Goal: Use online tool/utility: Utilize a website feature to perform a specific function

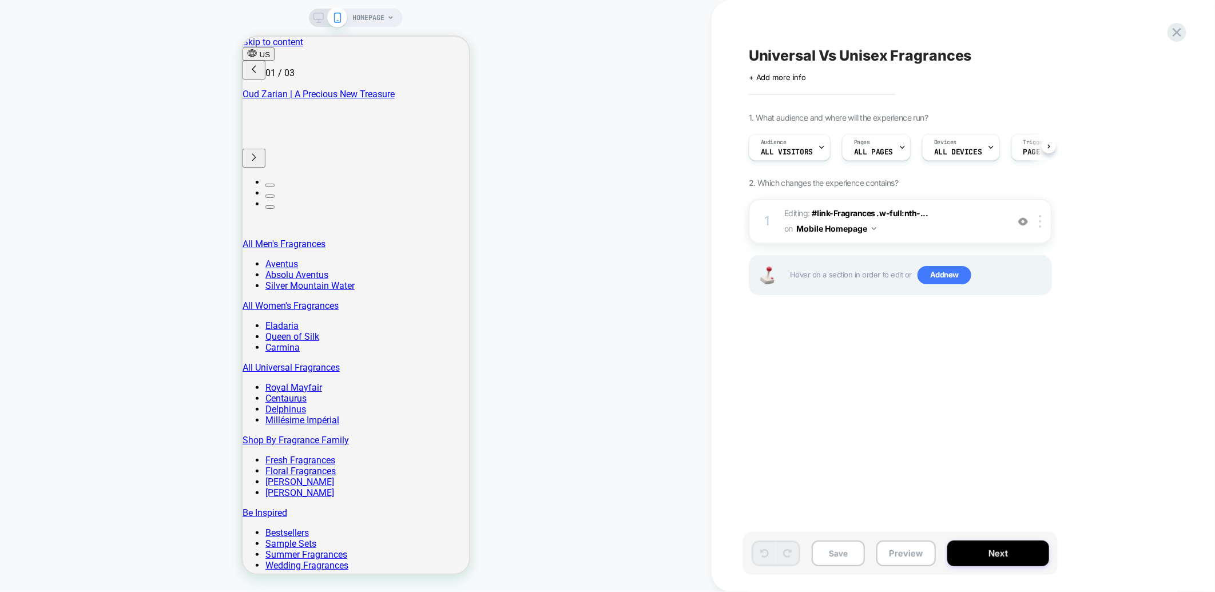
scroll to position [0, 1]
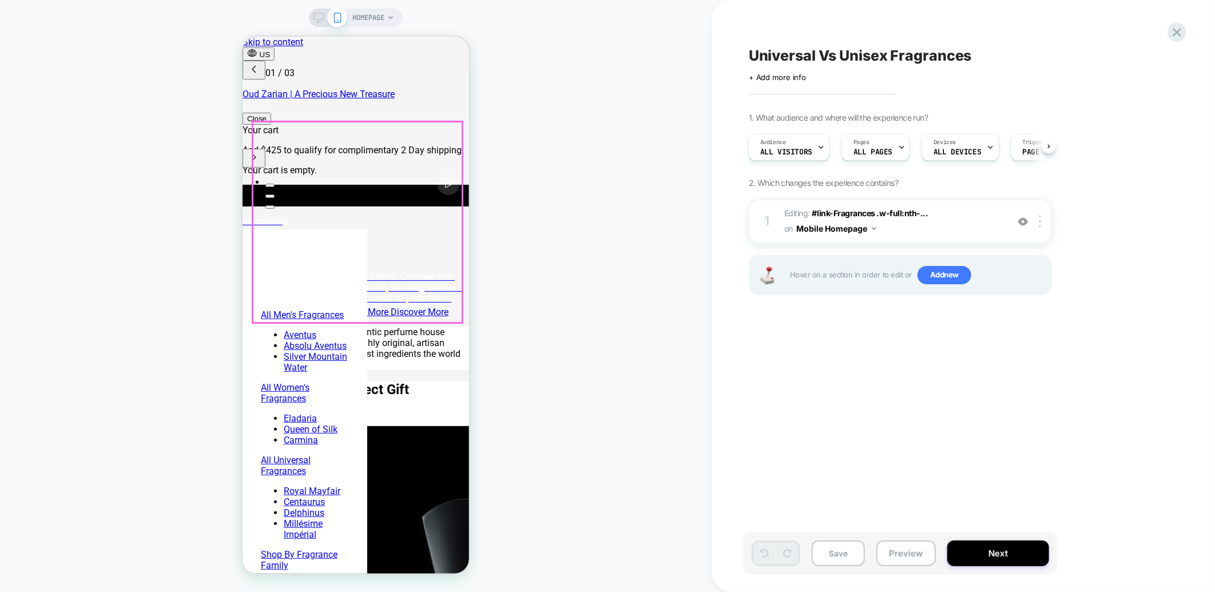
scroll to position [0, 0]
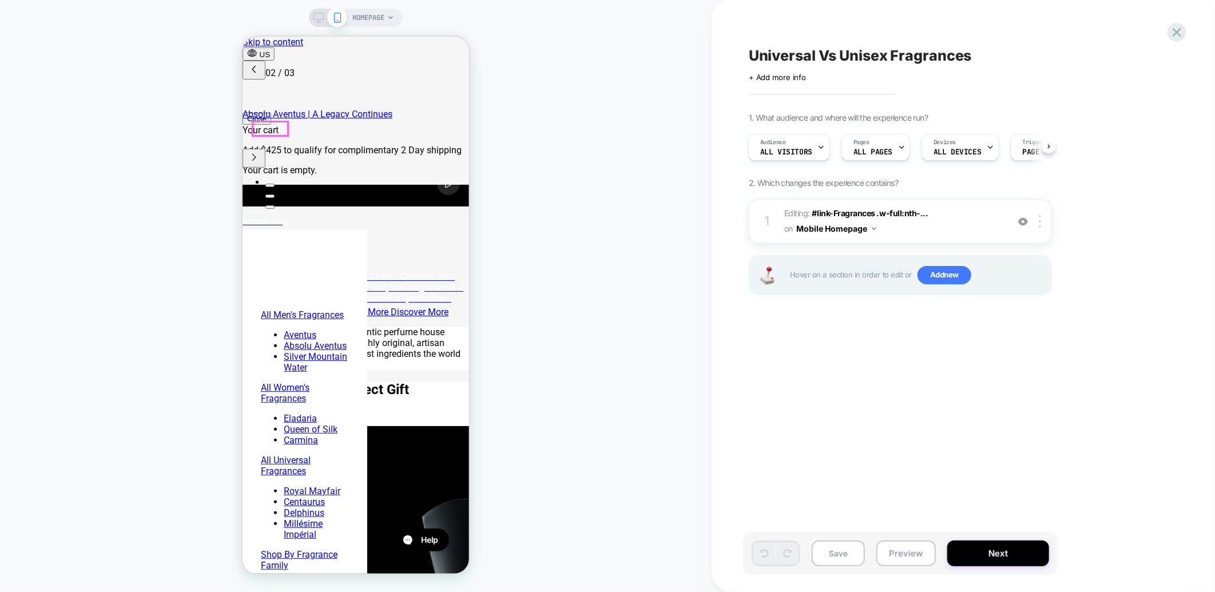
scroll to position [0, 181]
click at [314, 18] on rect at bounding box center [319, 16] width 10 height 6
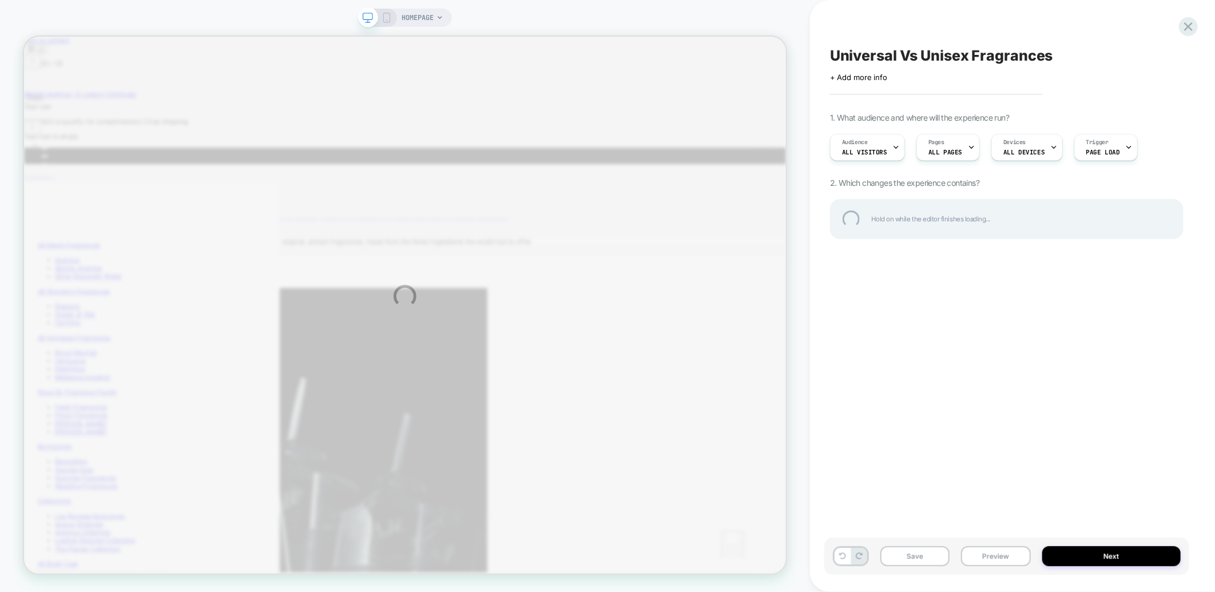
scroll to position [0, 391]
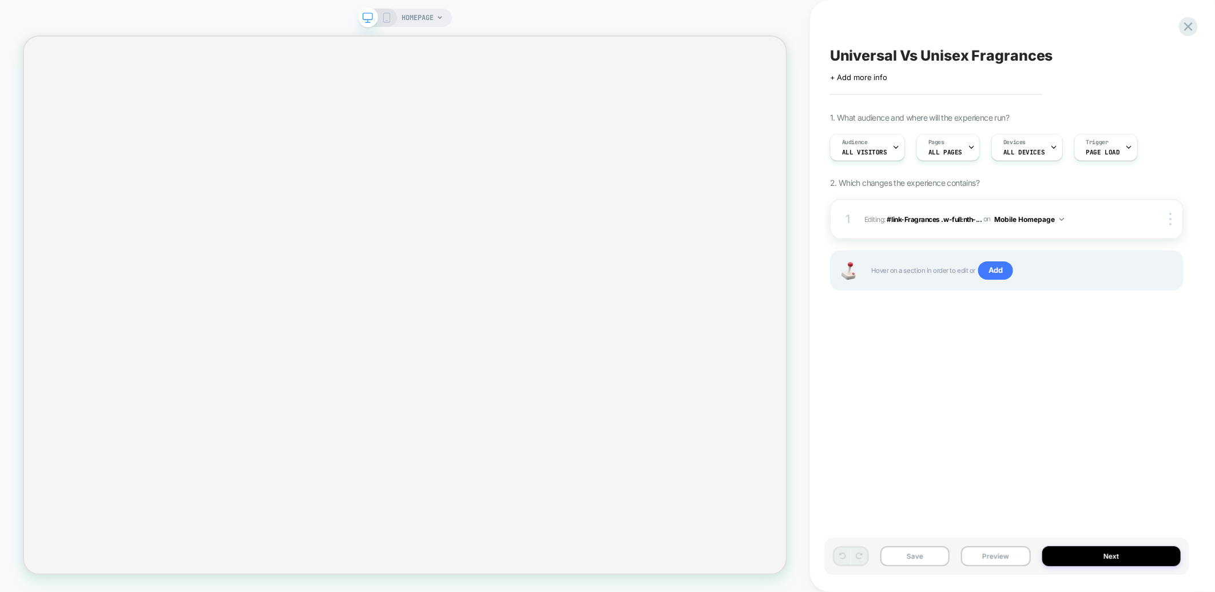
click at [385, 18] on icon at bounding box center [387, 18] width 10 height 10
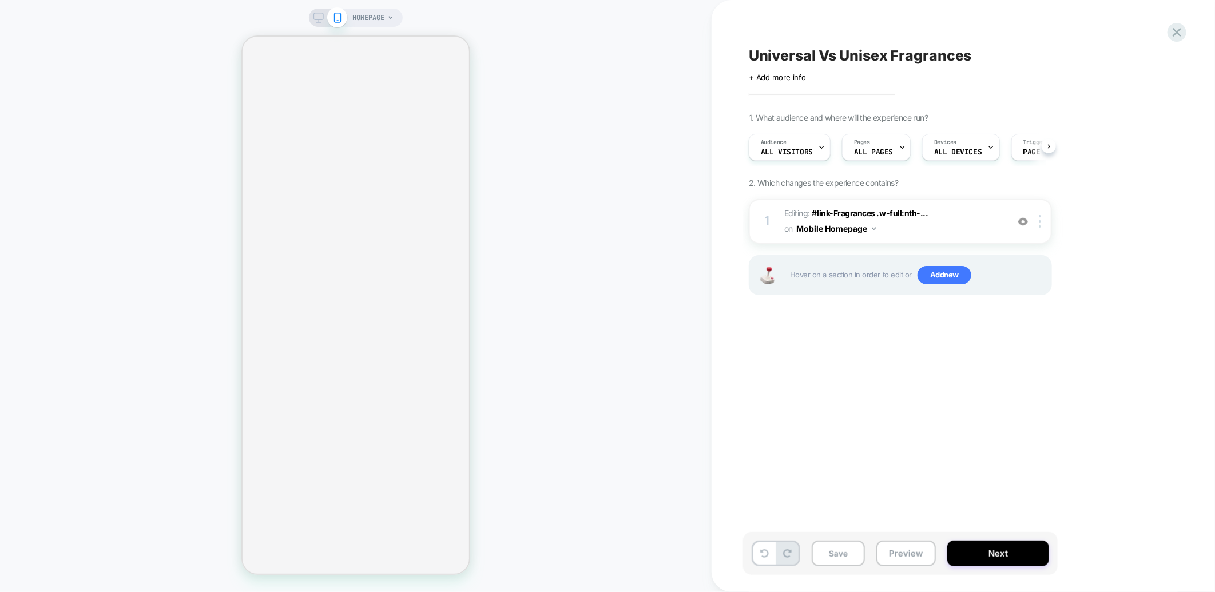
click at [322, 19] on icon at bounding box center [319, 18] width 10 height 10
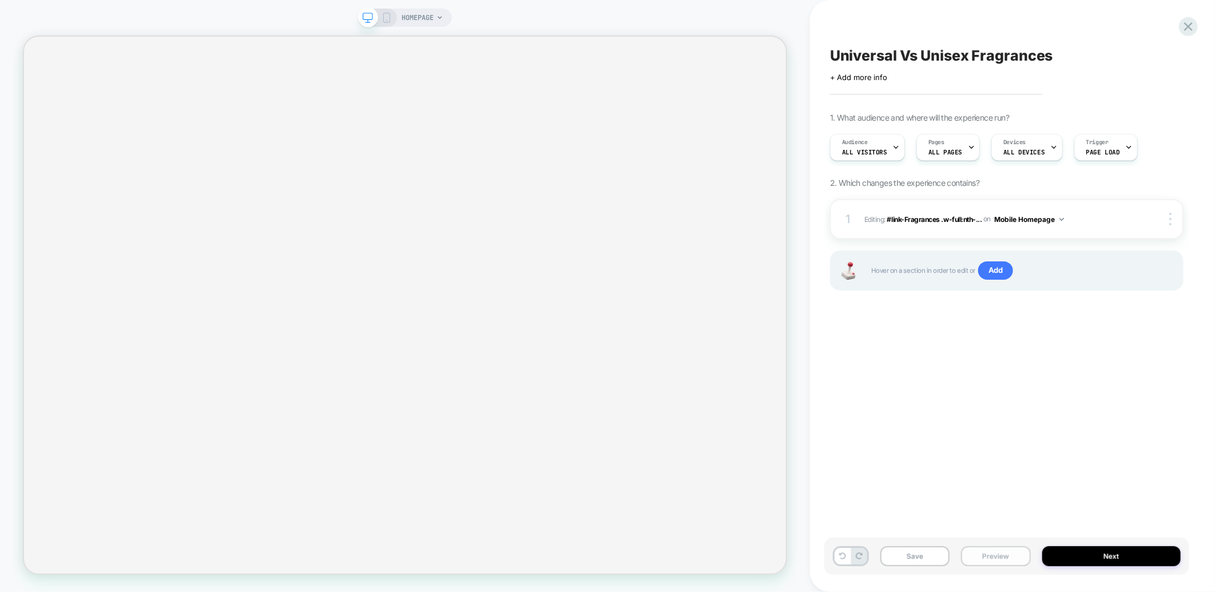
click at [981, 559] on button "Preview" at bounding box center [995, 557] width 69 height 20
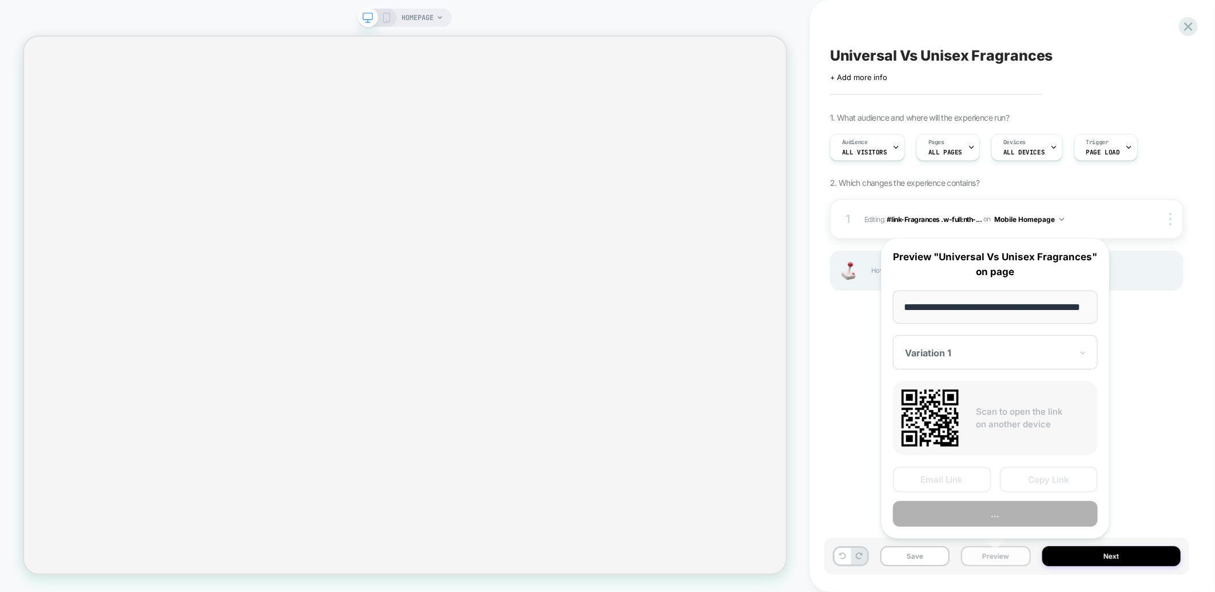
scroll to position [0, 33]
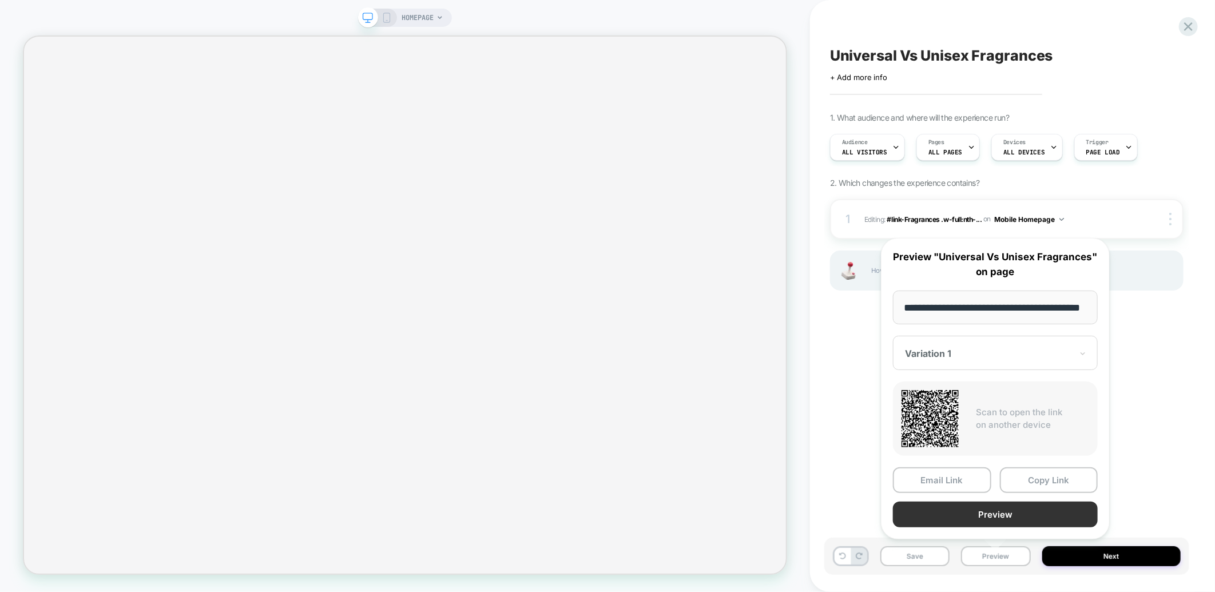
click at [996, 510] on button "Preview" at bounding box center [995, 515] width 205 height 26
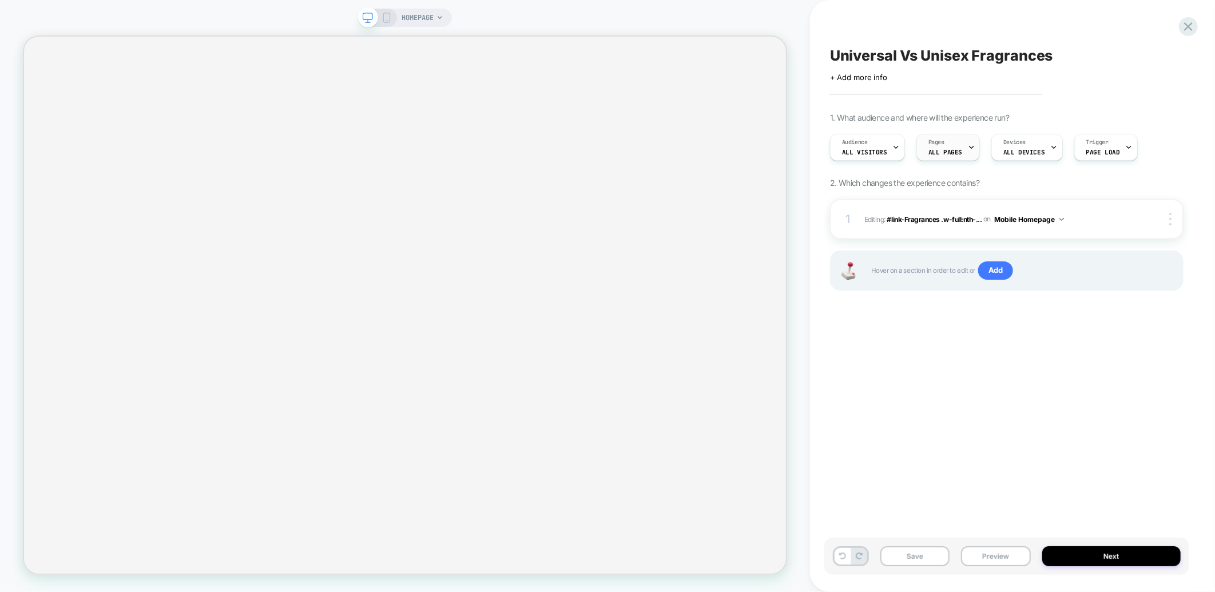
click at [951, 145] on div "Pages ALL PAGES" at bounding box center [945, 147] width 57 height 26
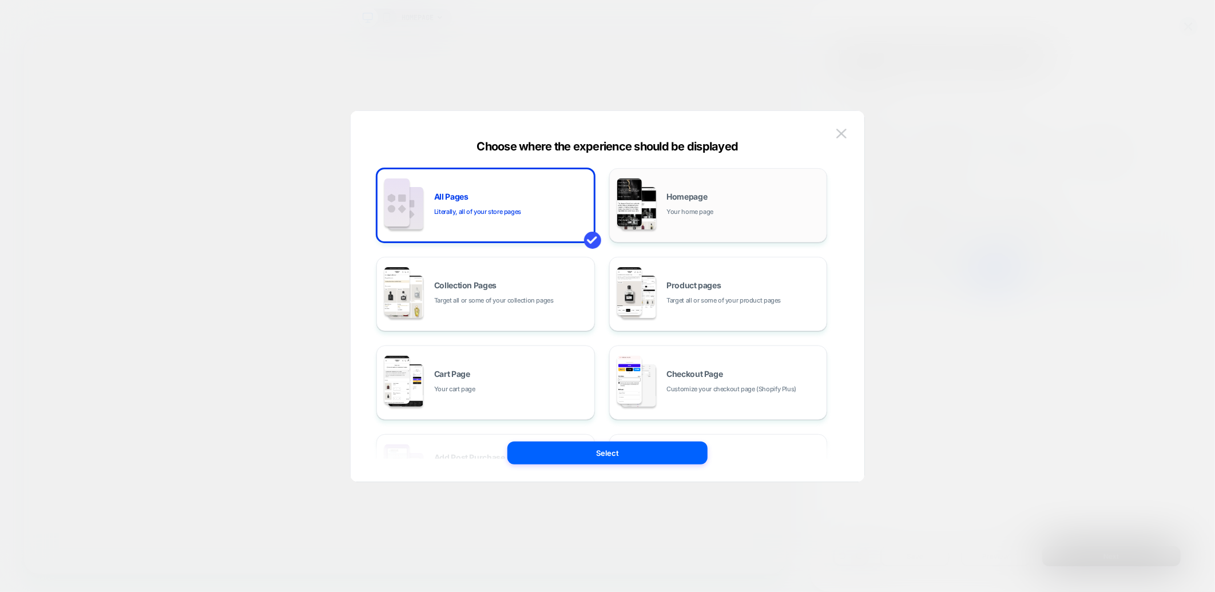
click at [737, 203] on div "Homepage Your home page" at bounding box center [744, 205] width 155 height 25
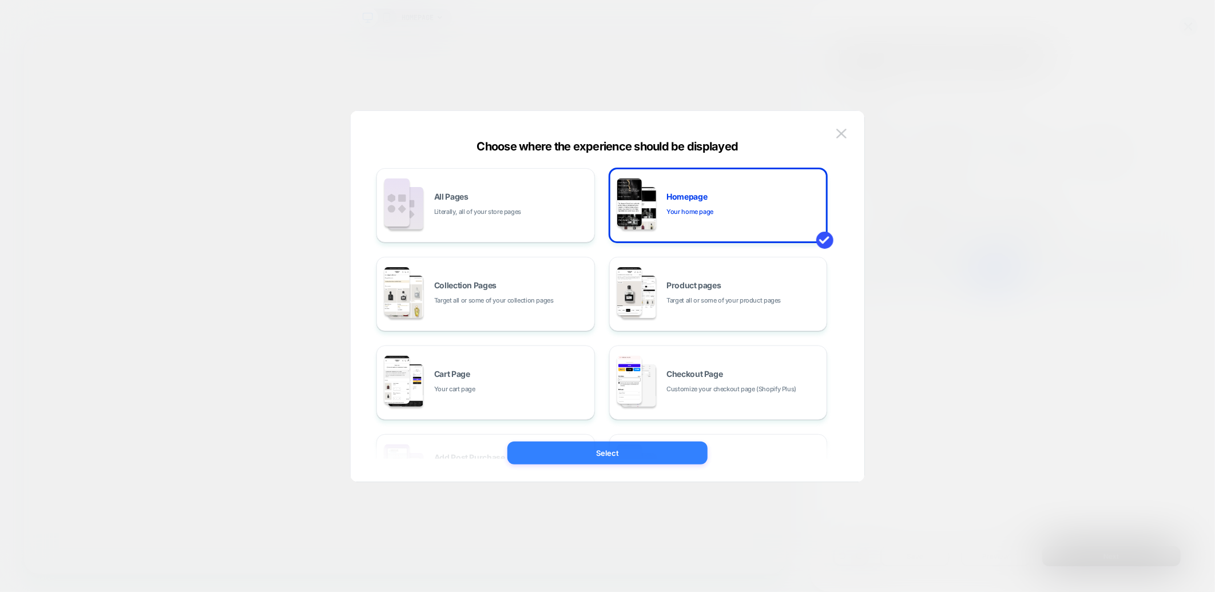
click at [645, 454] on button "Select" at bounding box center [608, 453] width 200 height 23
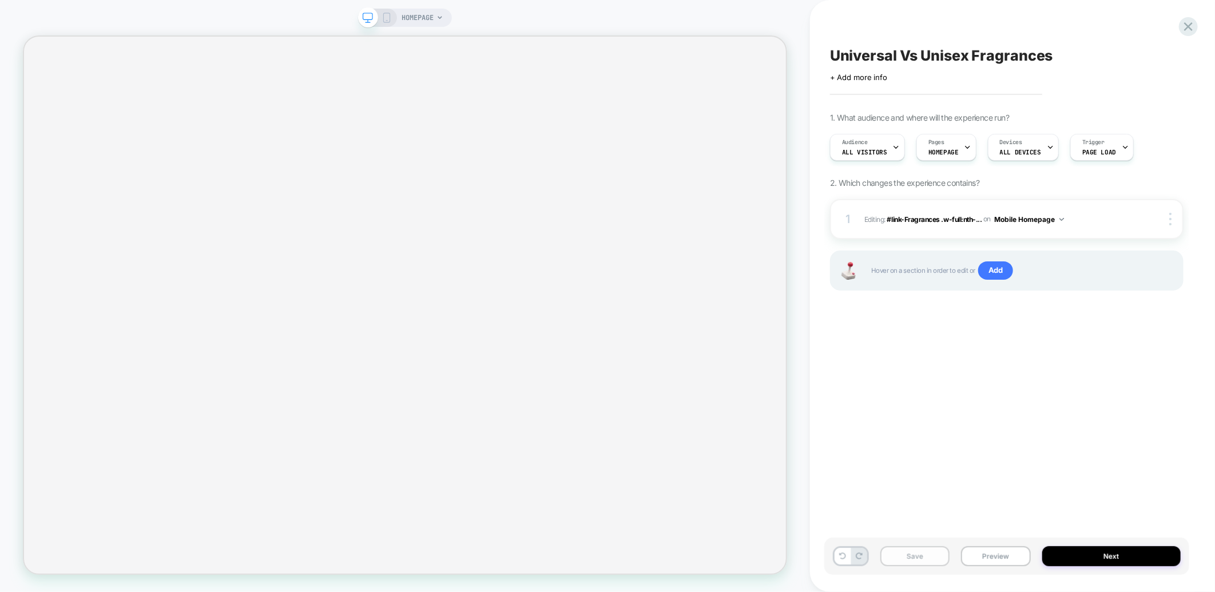
click at [908, 558] on button "Save" at bounding box center [915, 557] width 69 height 20
click at [1107, 148] on span "Page Load" at bounding box center [1100, 152] width 34 height 8
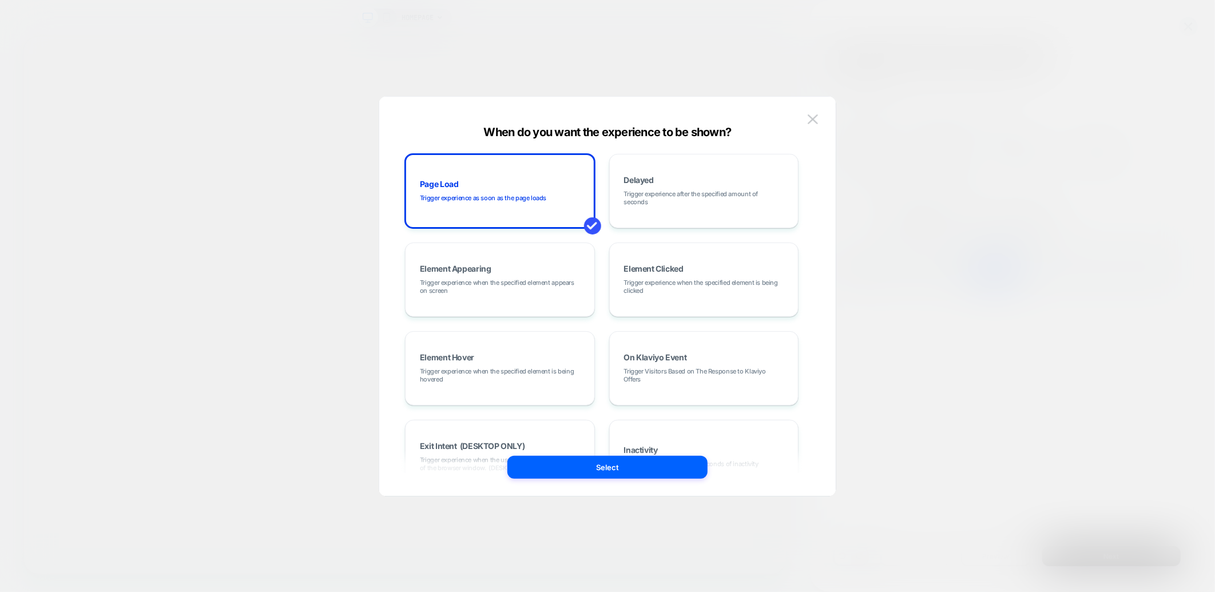
click at [1020, 291] on div at bounding box center [607, 296] width 1215 height 592
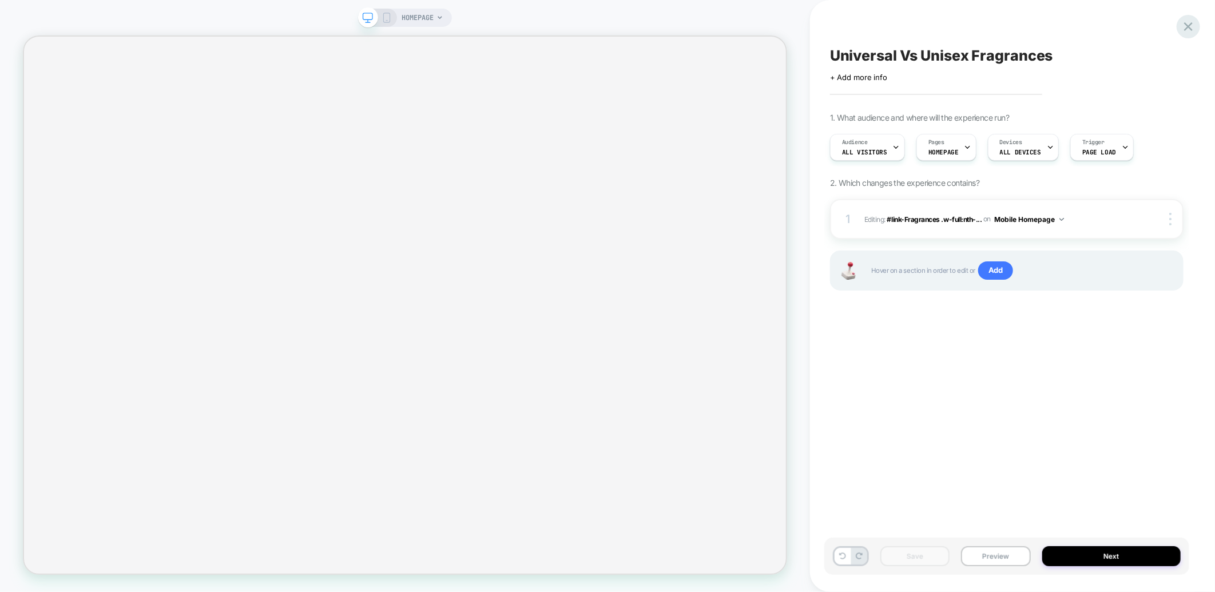
click at [1188, 29] on icon at bounding box center [1188, 26] width 15 height 15
